Goal: Task Accomplishment & Management: Use online tool/utility

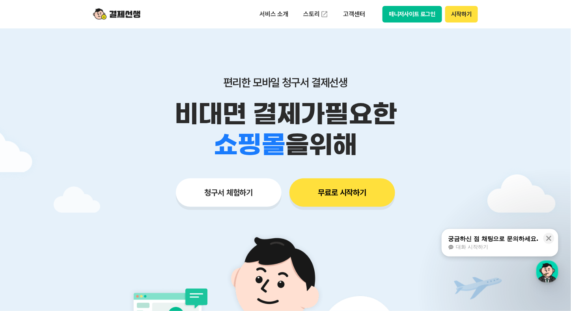
click at [404, 15] on button "매니저사이트 로그인" at bounding box center [412, 14] width 60 height 17
click at [399, 85] on p "편리한 모바일 청구서 결제선생" at bounding box center [286, 82] width 404 height 13
drag, startPoint x: 117, startPoint y: 9, endPoint x: 116, endPoint y: 13, distance: 4.0
click at [117, 9] on img at bounding box center [116, 14] width 47 height 15
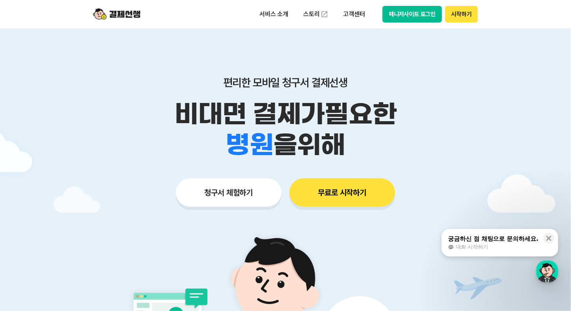
click at [126, 12] on img at bounding box center [116, 14] width 47 height 15
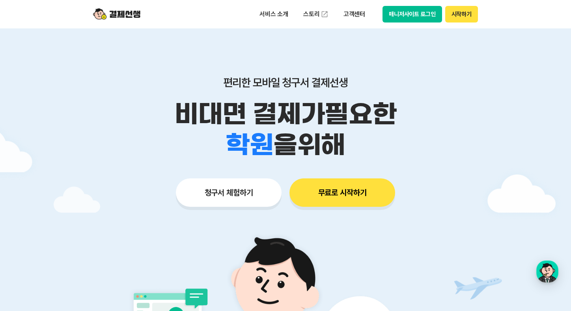
click at [464, 14] on button "시작하기" at bounding box center [461, 14] width 33 height 17
click at [467, 11] on button "시작하기" at bounding box center [461, 14] width 33 height 17
click at [434, 10] on button "매니저사이트 로그인" at bounding box center [412, 14] width 60 height 17
